Goal: Transaction & Acquisition: Purchase product/service

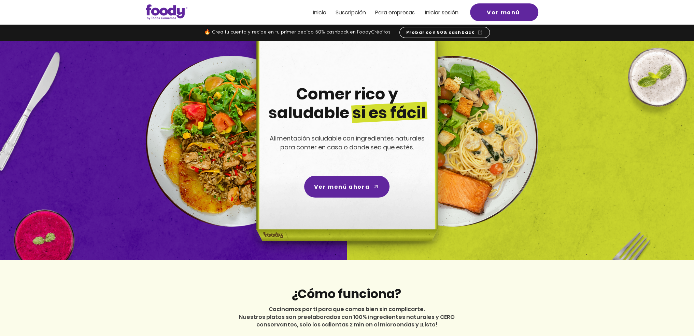
click at [440, 14] on span "Iniciar sesión" at bounding box center [441, 13] width 33 height 8
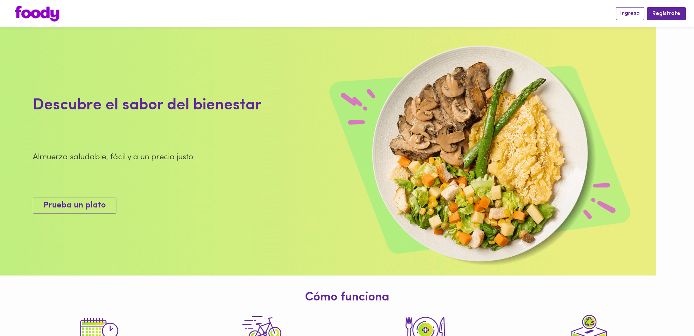
click at [628, 13] on span "Ingresa" at bounding box center [630, 13] width 19 height 6
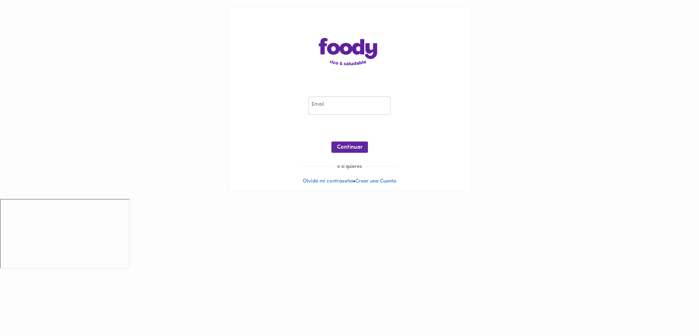
click at [353, 108] on input "email" at bounding box center [350, 105] width 82 height 19
type input "[PERSON_NAME][EMAIL_ADDRESS][DOMAIN_NAME]"
click at [347, 145] on span "Continuar" at bounding box center [350, 147] width 26 height 6
click at [356, 144] on span "Ingresar" at bounding box center [350, 147] width 22 height 6
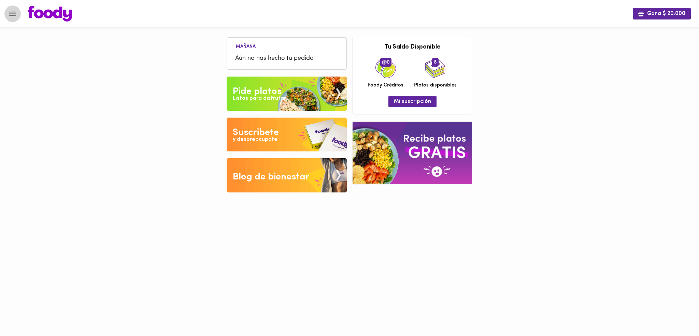
click at [12, 16] on icon "Menu" at bounding box center [12, 14] width 6 height 4
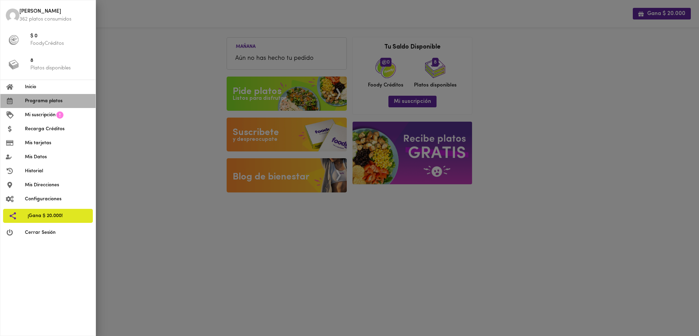
click at [43, 96] on li "Programa platos" at bounding box center [47, 101] width 95 height 14
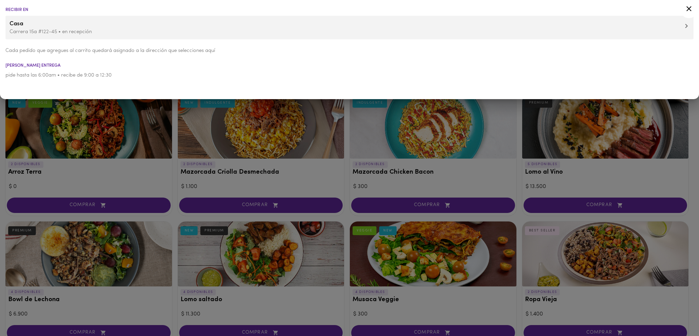
click at [251, 136] on div at bounding box center [349, 168] width 699 height 336
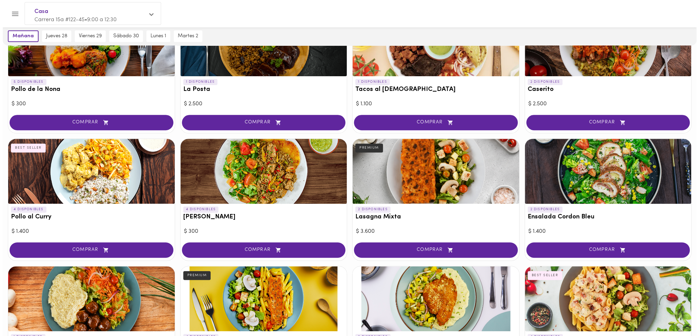
scroll to position [342, 0]
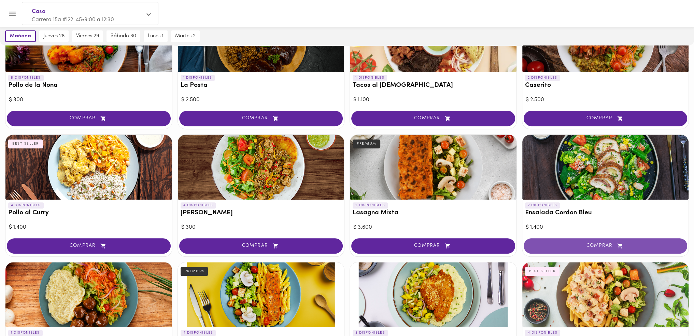
click at [618, 243] on icon "button" at bounding box center [620, 245] width 5 height 5
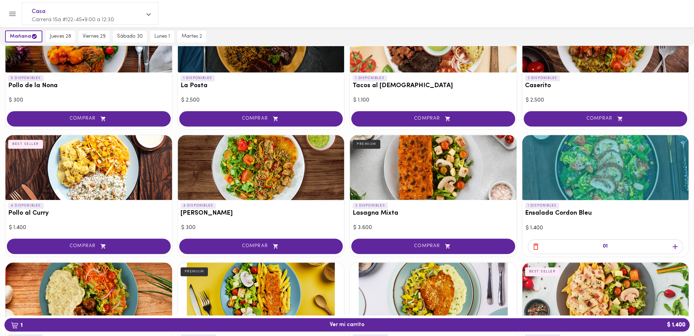
click at [674, 247] on icon "button" at bounding box center [675, 246] width 9 height 9
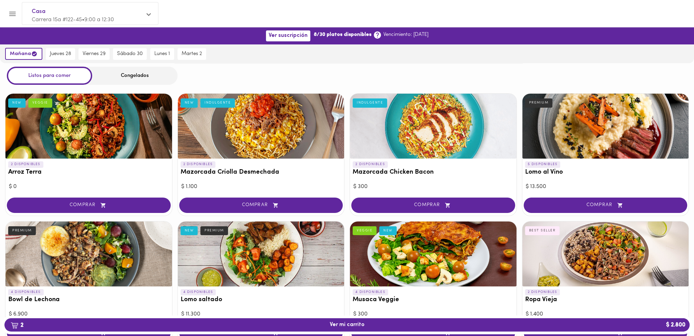
scroll to position [0, 0]
click at [100, 54] on span "viernes 29" at bounding box center [94, 54] width 23 height 6
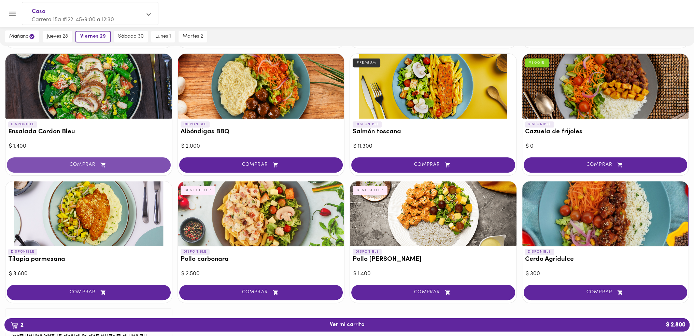
scroll to position [544, 0]
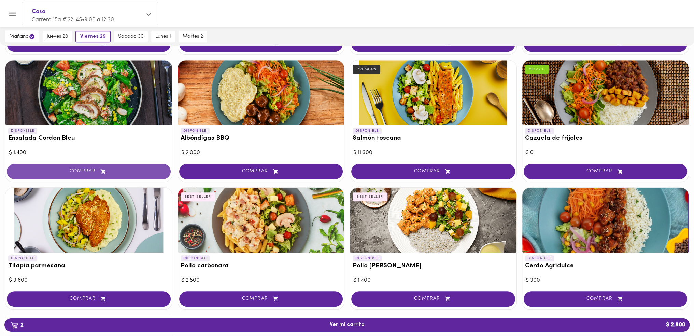
click at [105, 165] on button "COMPRAR" at bounding box center [89, 171] width 164 height 15
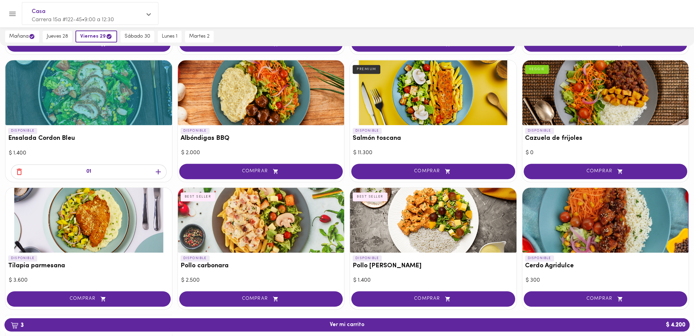
click at [169, 174] on div "01" at bounding box center [88, 172] width 167 height 19
click at [152, 171] on div "01" at bounding box center [89, 171] width 156 height 15
click at [164, 171] on div "01" at bounding box center [89, 171] width 156 height 15
click at [161, 172] on icon "button" at bounding box center [158, 171] width 9 height 9
click at [154, 171] on span "button" at bounding box center [158, 171] width 10 height 9
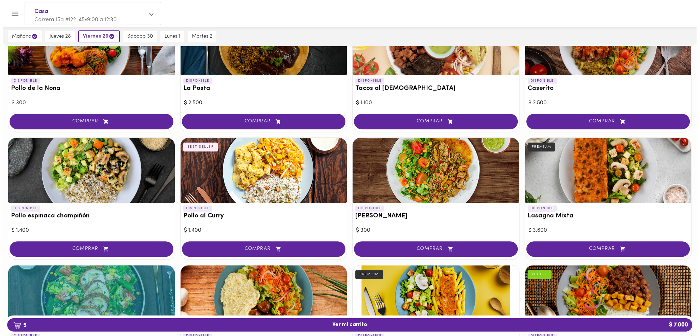
scroll to position [612, 0]
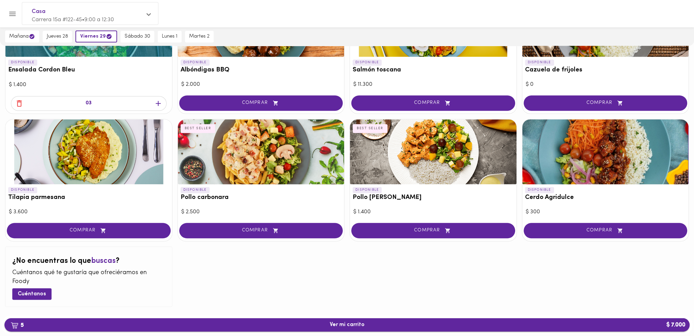
click at [370, 328] on button "5 Ver mi carrito $ 7.000" at bounding box center [346, 324] width 685 height 13
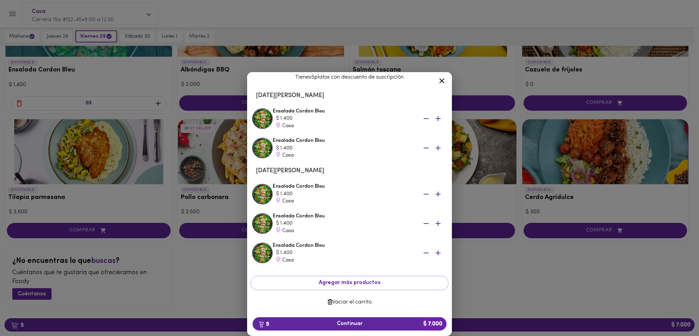
scroll to position [17, 0]
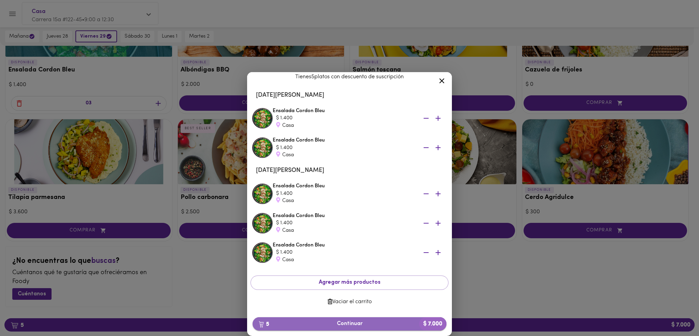
click at [348, 320] on span "5 Continuar $ 7.000" at bounding box center [349, 323] width 183 height 6
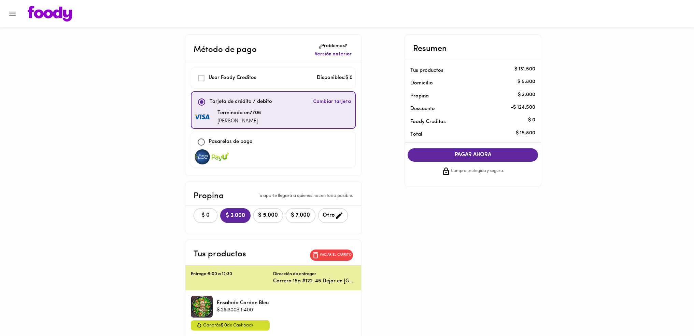
click at [213, 214] on span "$ 0" at bounding box center [205, 215] width 15 height 6
